Goal: Task Accomplishment & Management: Use online tool/utility

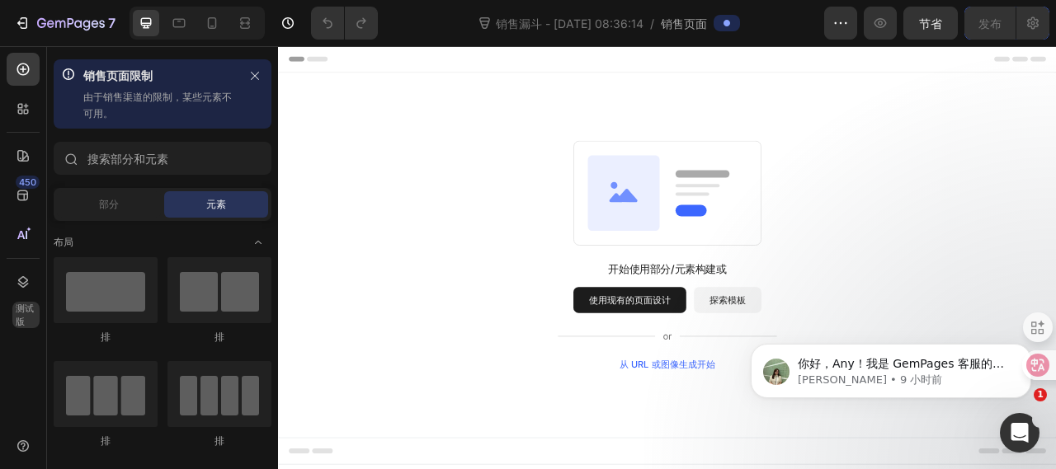
click at [1001, 275] on div "开始使用部分/元素构建或 使用现有的页面设计 探索模板 从 URL 或图像生成开始" at bounding box center [772, 313] width 871 height 292
click at [825, 366] on button "探索模板" at bounding box center [850, 369] width 86 height 33
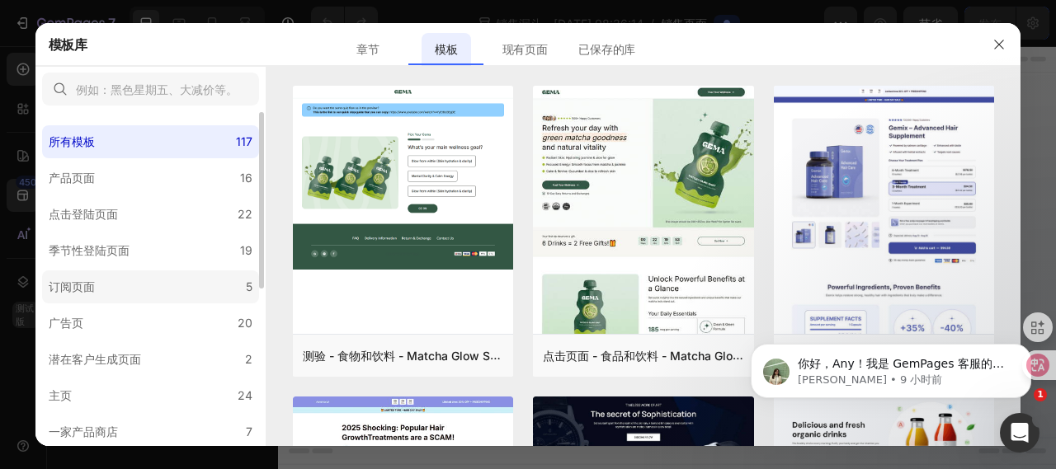
click at [111, 285] on label "订阅页面 5" at bounding box center [150, 287] width 217 height 33
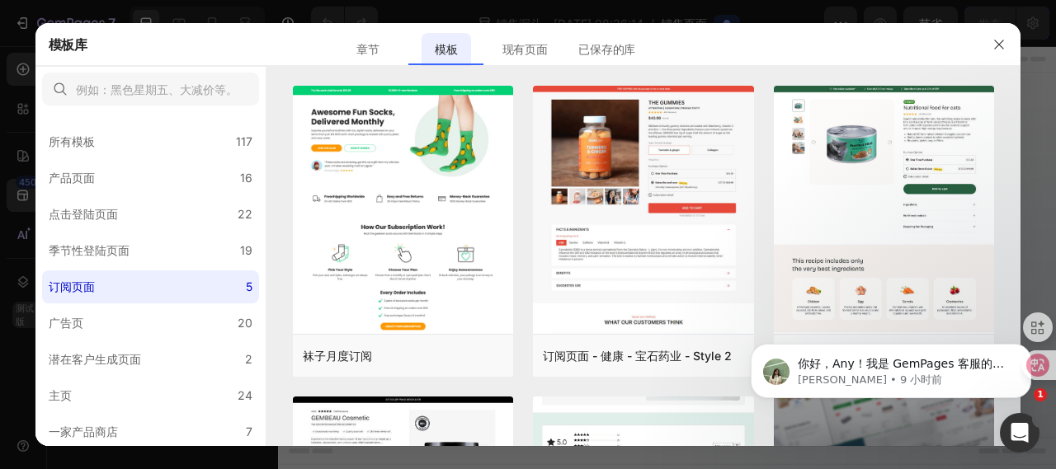
scroll to position [261, 0]
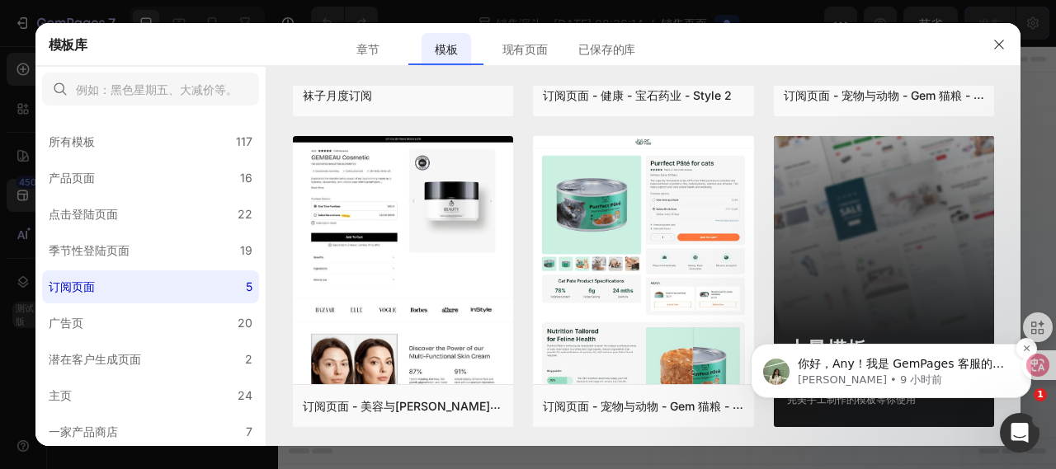
click at [959, 375] on p "[PERSON_NAME] • 9 小时前" at bounding box center [904, 380] width 213 height 15
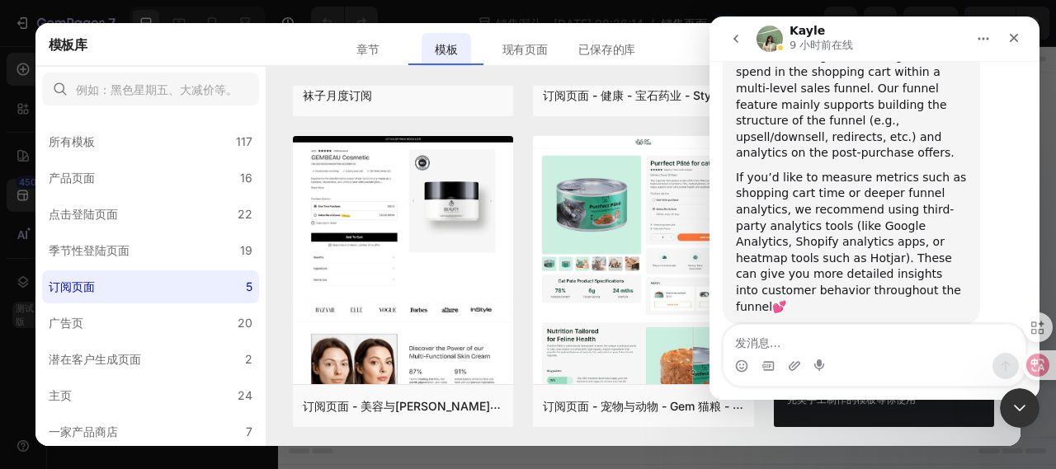
scroll to position [2087, 0]
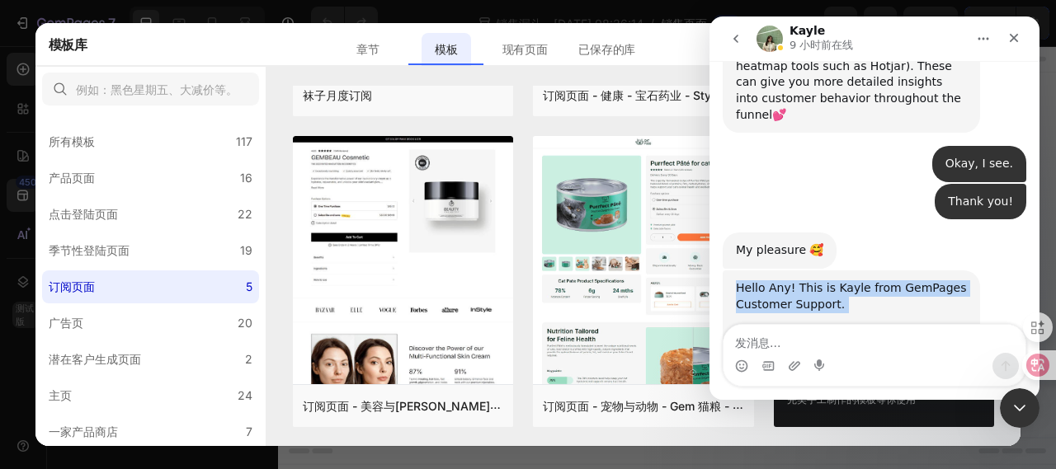
drag, startPoint x: 973, startPoint y: 177, endPoint x: 721, endPoint y: 108, distance: 261.0
click at [861, 329] on div "Just want to make sure everything is all set. Is there anything else that I can…" at bounding box center [851, 410] width 231 height 162
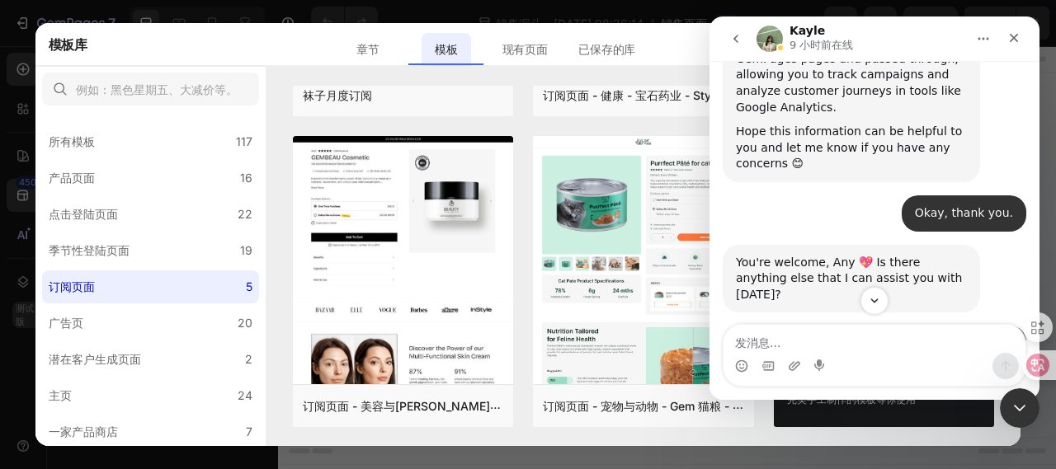
scroll to position [1703, 0]
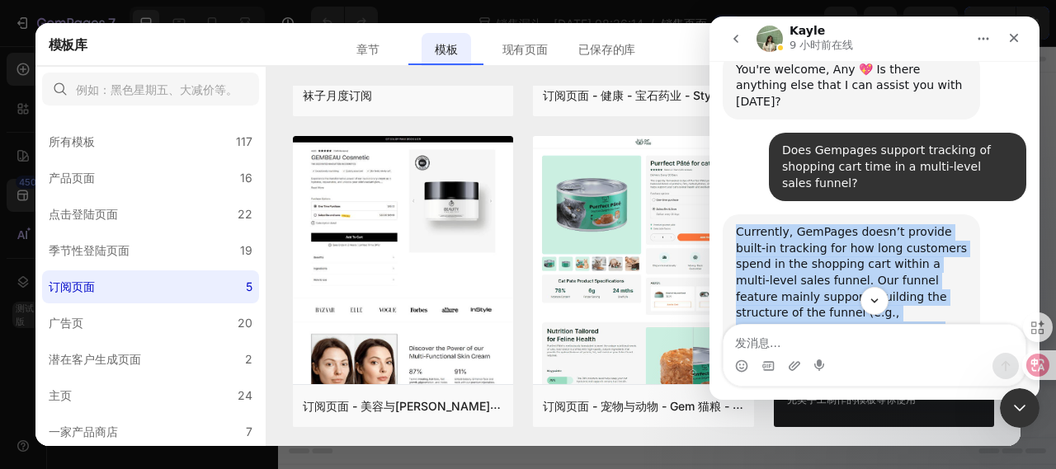
drag, startPoint x: 894, startPoint y: 183, endPoint x: 733, endPoint y: 89, distance: 187.1
click at [733, 215] on div "Currently, GemPages doesn’t provide built-in tracking for how long customers sp…" at bounding box center [851, 366] width 257 height 303
click at [838, 224] on div "Currently, GemPages doesn’t provide built-in tracking for how long customers sp…" at bounding box center [851, 289] width 231 height 130
drag, startPoint x: 883, startPoint y: 187, endPoint x: 733, endPoint y: 87, distance: 180.3
click at [733, 215] on div "Currently, GemPages doesn’t provide built-in tracking for how long customers sp…" at bounding box center [851, 366] width 257 height 303
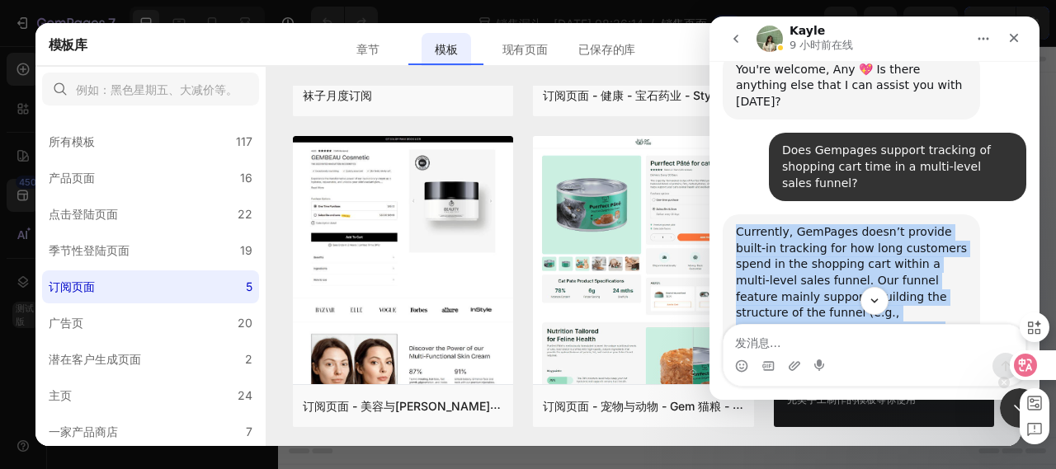
click at [1026, 364] on icon at bounding box center [1025, 365] width 17 height 17
click at [1034, 366] on icon at bounding box center [1025, 365] width 23 height 23
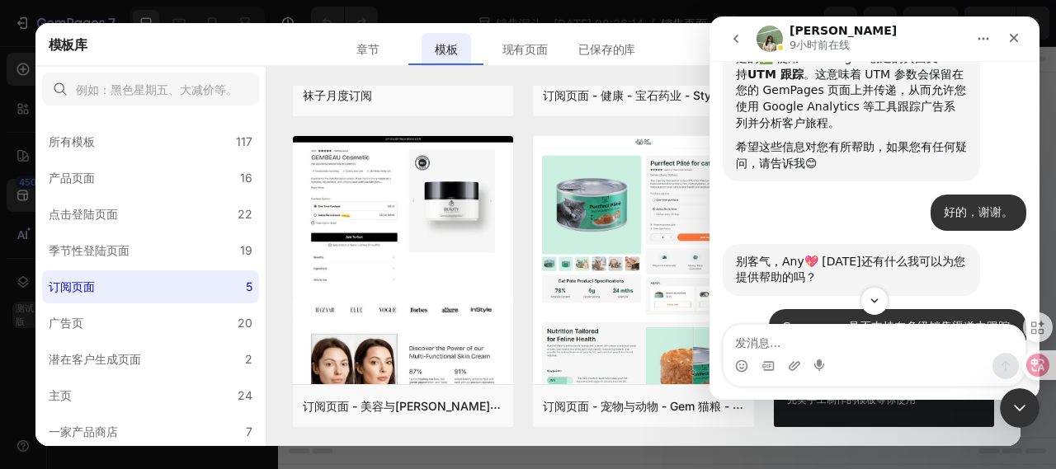
scroll to position [1396, 0]
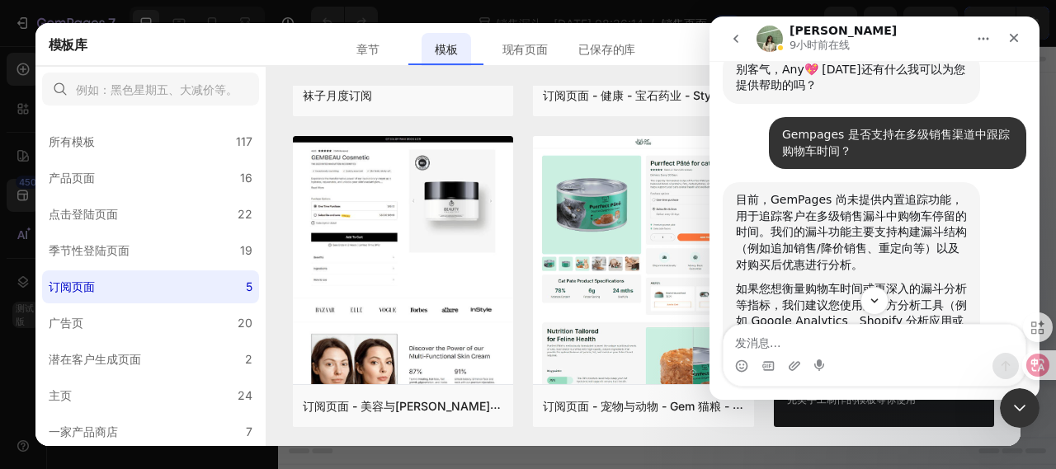
click at [752, 211] on font "目前，GemPages 尚未提供内置追踪功能，用于追踪客户在多级销售漏斗中购物车停留的时间。我们的漏斗功能主要支持构建漏斗结构（例如追加销售/降价销售、重定向…" at bounding box center [851, 232] width 231 height 78
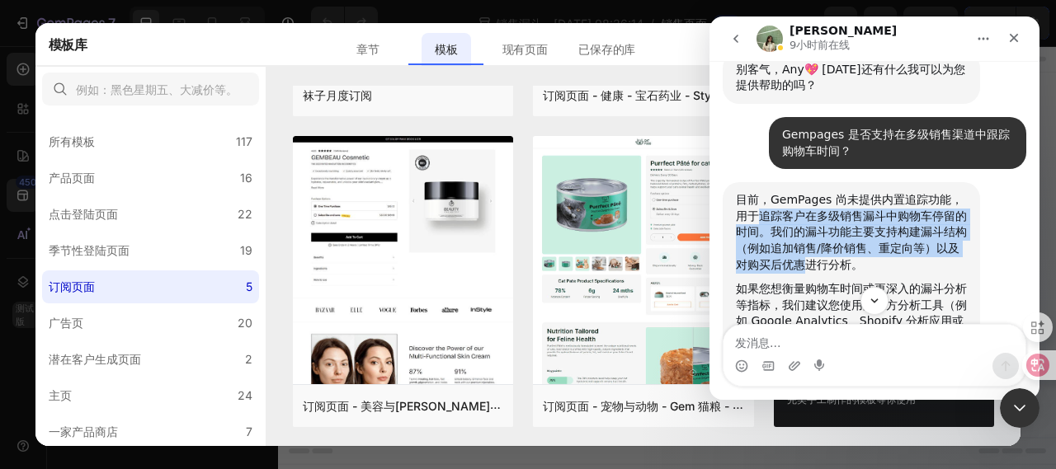
drag, startPoint x: 757, startPoint y: 211, endPoint x: 777, endPoint y: 263, distance: 55.9
click at [777, 263] on font "目前，GemPages 尚未提供内置追踪功能，用于追踪客户在多级销售漏斗中购物车停留的时间。我们的漏斗功能主要支持构建漏斗结构（例如追加销售/降价销售、重定向…" at bounding box center [851, 232] width 231 height 78
click at [859, 248] on font "目前，GemPages 尚未提供内置追踪功能，用于追踪客户在多级销售漏斗中购物车停留的时间。我们的漏斗功能主要支持构建漏斗结构（例如追加销售/降价销售、重定向…" at bounding box center [851, 232] width 231 height 78
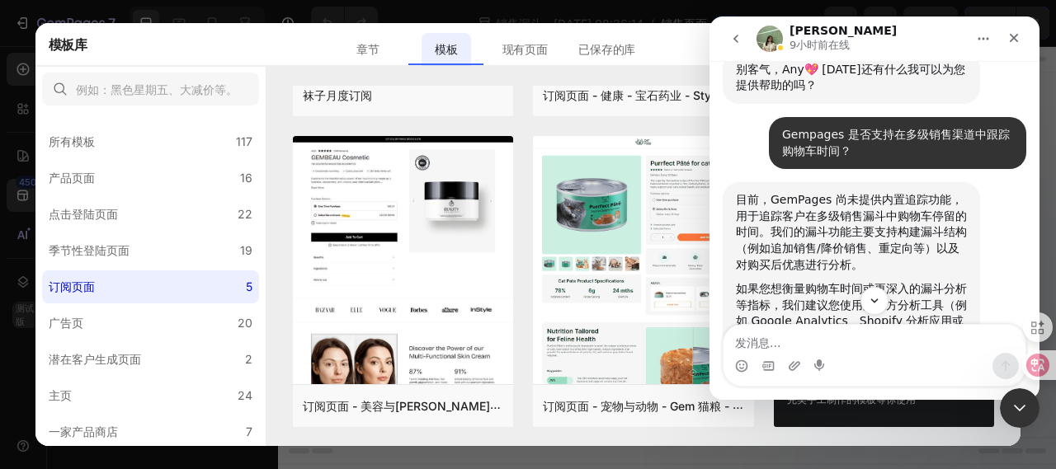
scroll to position [1589, 0]
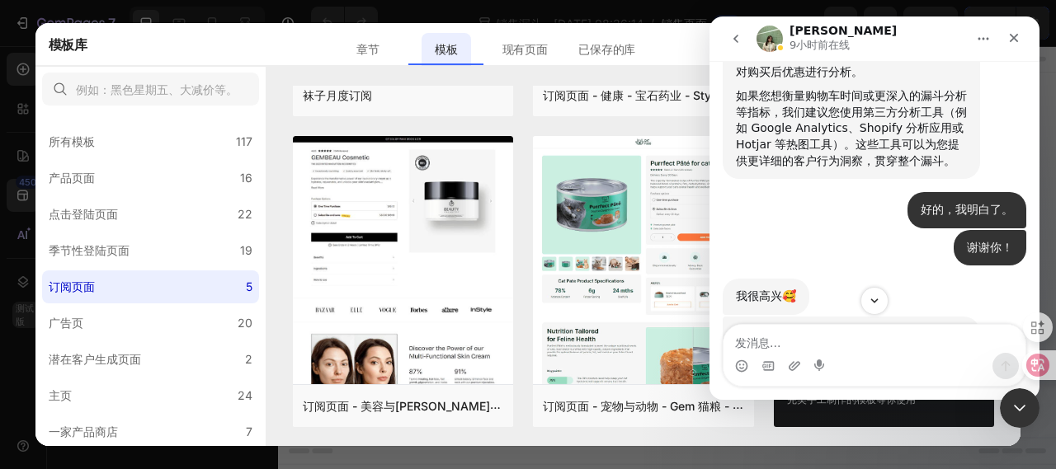
click at [847, 130] on font "如果您想衡量购物车时间或更深入的漏斗分析等指标，我们建议您使用第三方分析工具（例如 Google Analytics、Shopify 分析应用或 Hotjar…" at bounding box center [851, 128] width 231 height 78
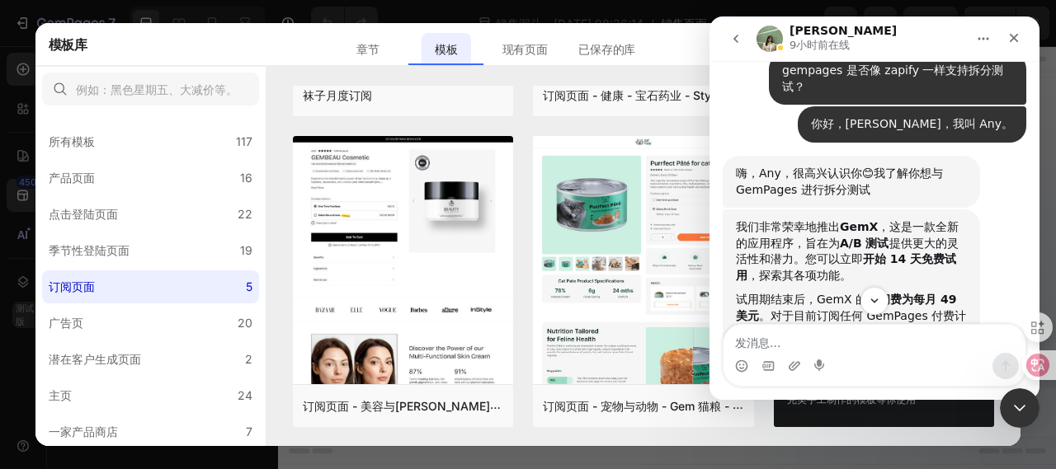
scroll to position [434, 0]
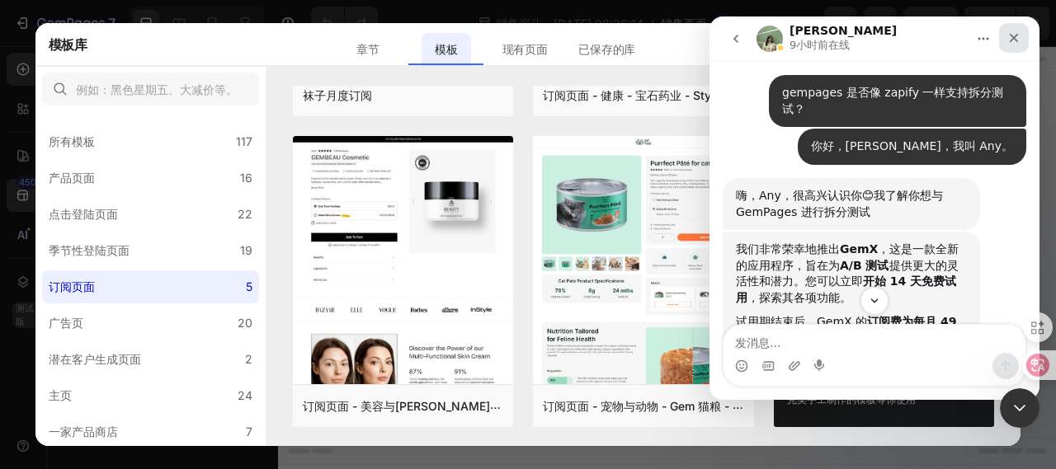
click at [1012, 31] on icon "关闭" at bounding box center [1013, 37] width 13 height 13
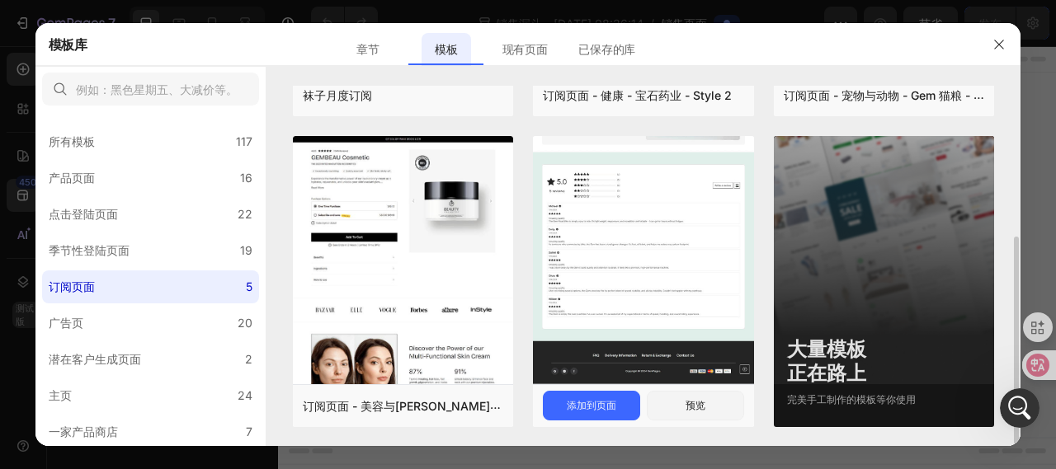
scroll to position [1765, 0]
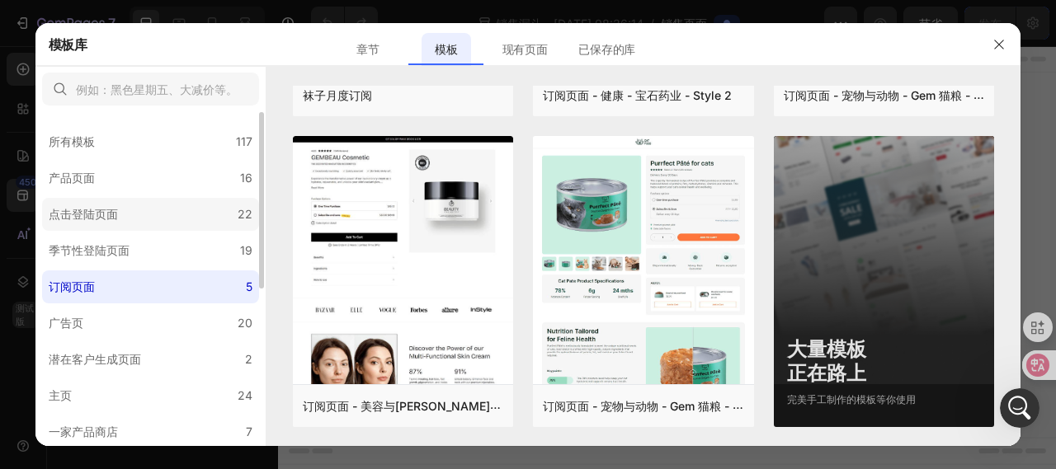
click at [70, 215] on font "点击登陆页面" at bounding box center [83, 214] width 69 height 14
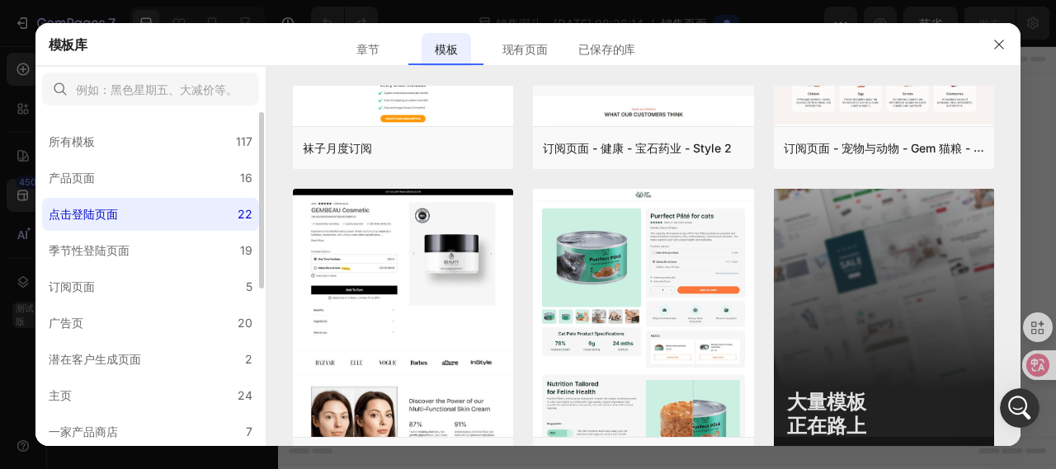
scroll to position [0, 0]
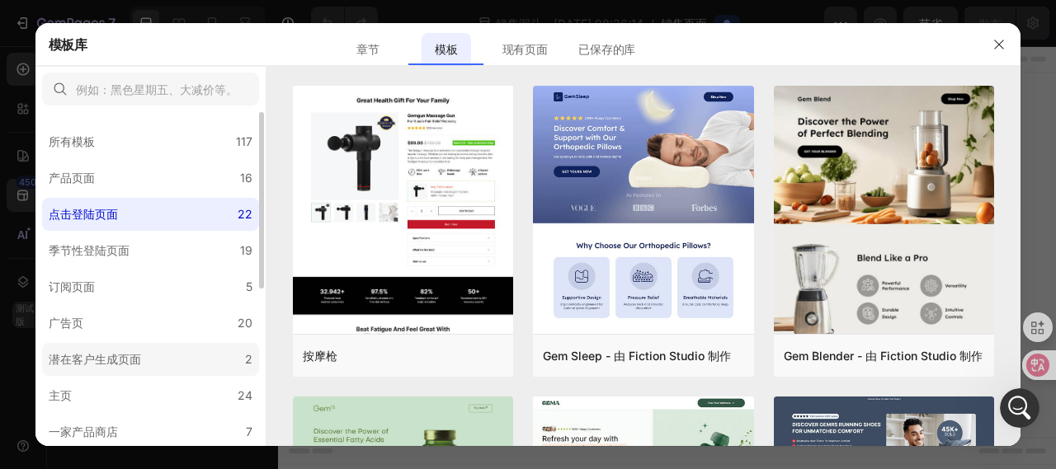
click at [143, 354] on div "潜在客户生成页面" at bounding box center [98, 360] width 99 height 20
